Goal: Information Seeking & Learning: Learn about a topic

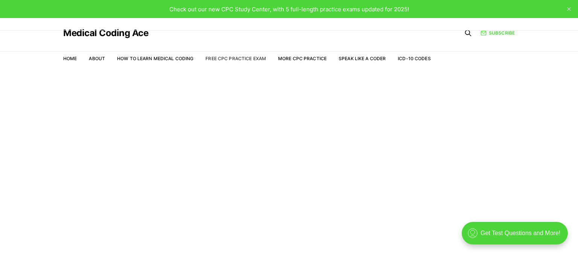
click at [242, 60] on link "Free CPC Practice Exam" at bounding box center [235, 59] width 61 height 6
click at [301, 59] on link "More CPC Practice" at bounding box center [302, 59] width 49 height 6
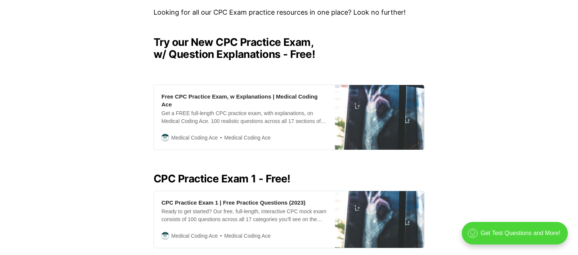
scroll to position [185, 0]
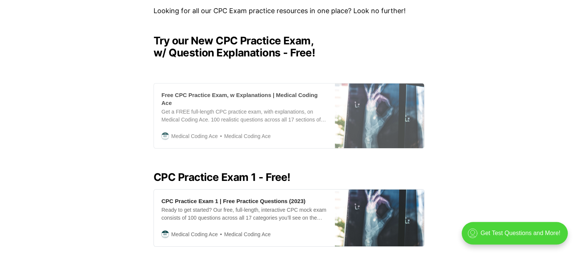
click at [216, 115] on div "Get a FREE full-length CPC practice exam, with explanations, on Medical Coding …" at bounding box center [244, 116] width 166 height 16
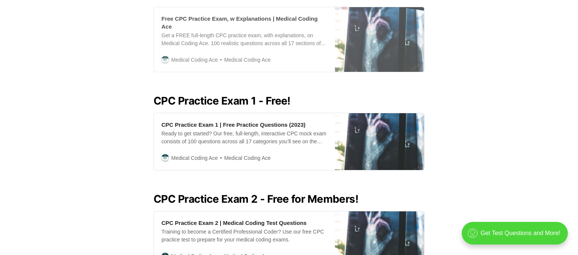
scroll to position [263, 0]
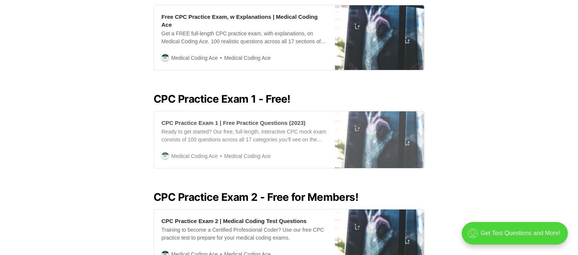
click at [253, 128] on div "Ready to get started? Our free, full-length, interactive CPC mock exam consists…" at bounding box center [244, 136] width 166 height 16
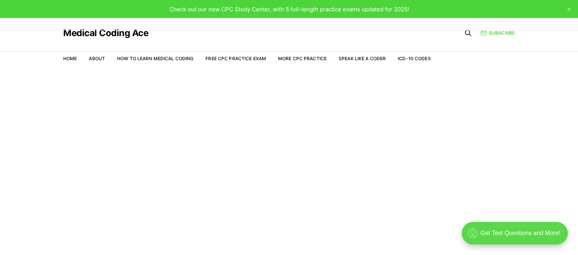
click at [494, 228] on div ".cls-1{fill:none;stroke:currentColor;stroke-linecap:round;stroke-linejoin:round…" at bounding box center [514, 233] width 106 height 23
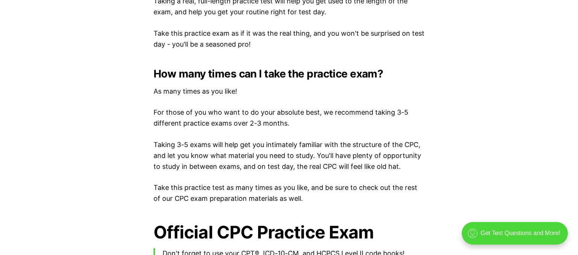
scroll to position [1431, 0]
